Goal: Information Seeking & Learning: Find contact information

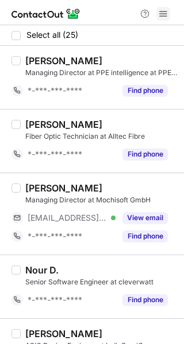
click at [162, 11] on span at bounding box center [162, 13] width 9 height 9
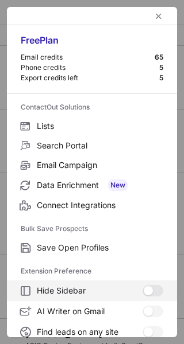
scroll to position [133, 0]
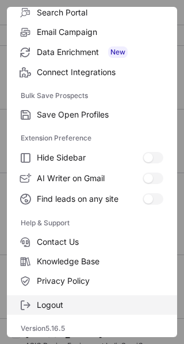
click at [64, 305] on span "Logout" at bounding box center [100, 305] width 126 height 10
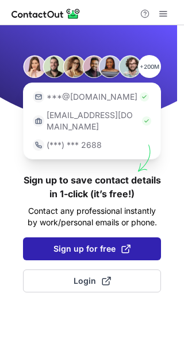
click at [100, 243] on span "Sign up for free" at bounding box center [91, 248] width 77 height 11
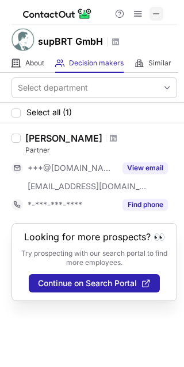
click at [162, 12] on button at bounding box center [156, 14] width 14 height 14
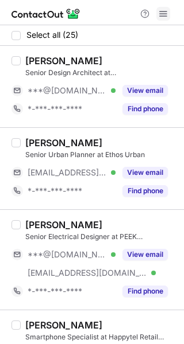
click at [159, 14] on span at bounding box center [162, 13] width 9 height 9
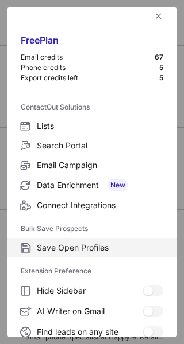
scroll to position [133, 0]
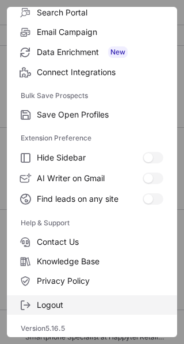
click at [55, 309] on span "Logout" at bounding box center [100, 305] width 126 height 10
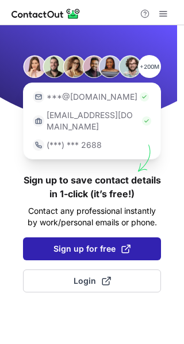
click at [74, 243] on span "Sign up for free" at bounding box center [91, 248] width 77 height 11
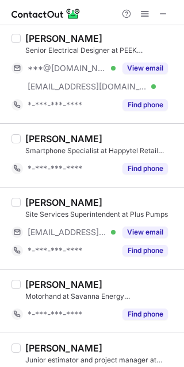
scroll to position [194, 0]
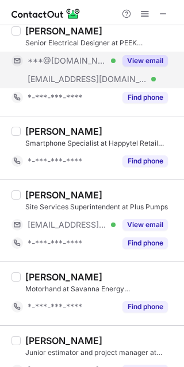
click at [145, 53] on div "View email" at bounding box center [141, 61] width 52 height 18
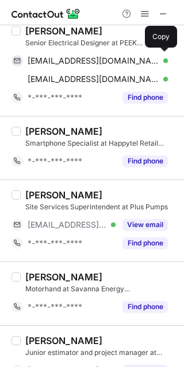
click at [154, 56] on div "vipan_c@hotmail.com Verified" at bounding box center [98, 61] width 140 height 10
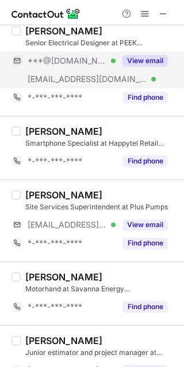
click at [78, 74] on span "***@peeked.com.au" at bounding box center [87, 79] width 119 height 10
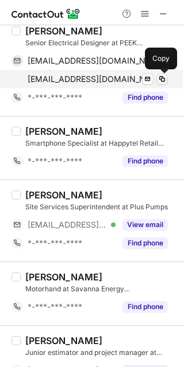
click at [167, 76] on button at bounding box center [161, 78] width 11 height 11
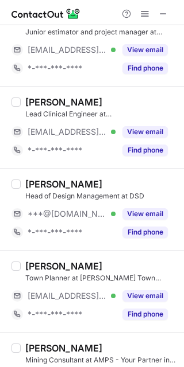
scroll to position [517, 0]
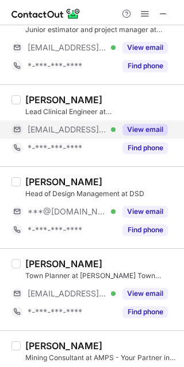
click at [150, 122] on div "View email" at bounding box center [141, 130] width 52 height 18
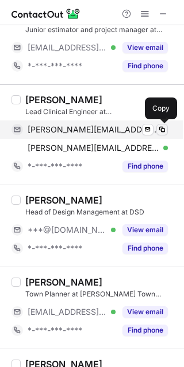
click at [158, 125] on span at bounding box center [161, 129] width 9 height 9
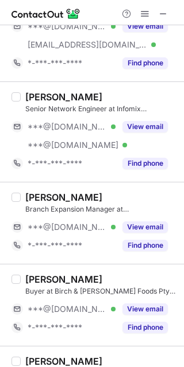
scroll to position [1233, 0]
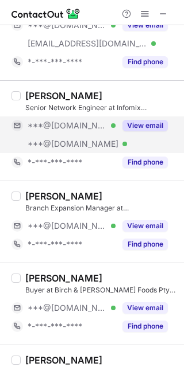
click at [137, 127] on button "View email" at bounding box center [144, 125] width 45 height 11
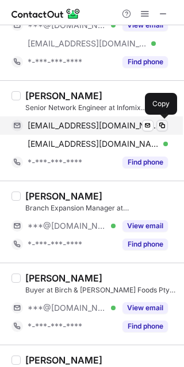
click at [157, 125] on span at bounding box center [161, 125] width 9 height 9
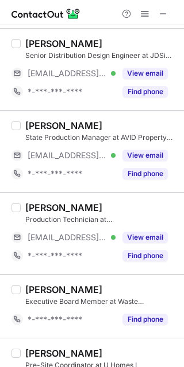
scroll to position [0, 0]
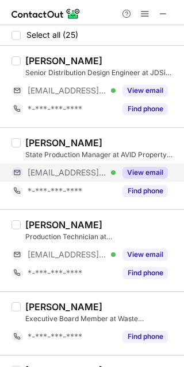
click at [144, 164] on div "View email" at bounding box center [141, 173] width 52 height 18
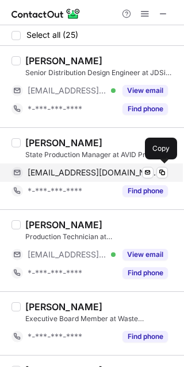
click at [160, 164] on div "dmccormick@avjennings.com.au Verified Send email Copy" at bounding box center [89, 173] width 156 height 18
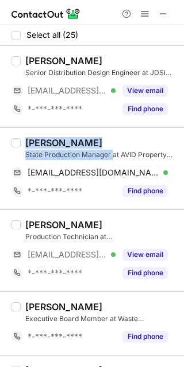
drag, startPoint x: 112, startPoint y: 154, endPoint x: 23, endPoint y: 144, distance: 89.5
click at [23, 144] on div "Daryl McCormick State Production Manager at AVID Property Group dmccormick@avje…" at bounding box center [99, 168] width 156 height 63
copy div "Daryl McCormick State Production Manager"
